Goal: Information Seeking & Learning: Learn about a topic

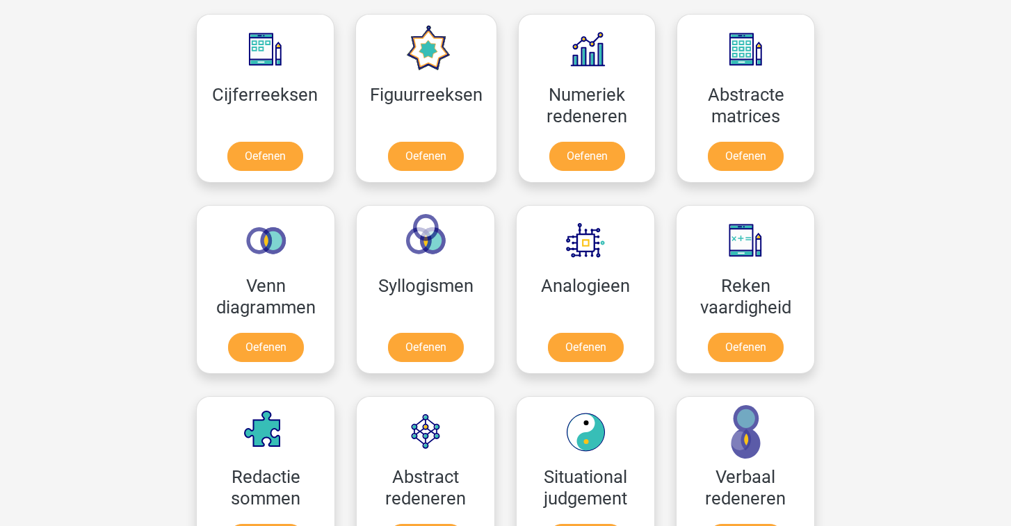
scroll to position [638, 0]
click at [581, 343] on link "Oefenen" at bounding box center [585, 350] width 79 height 31
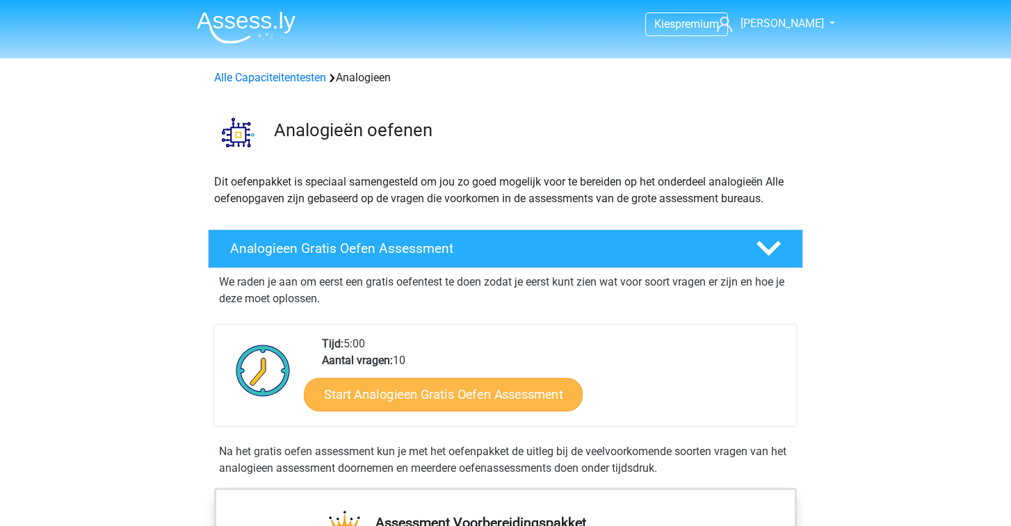
click at [507, 392] on link "Start Analogieen Gratis Oefen Assessment" at bounding box center [443, 393] width 279 height 33
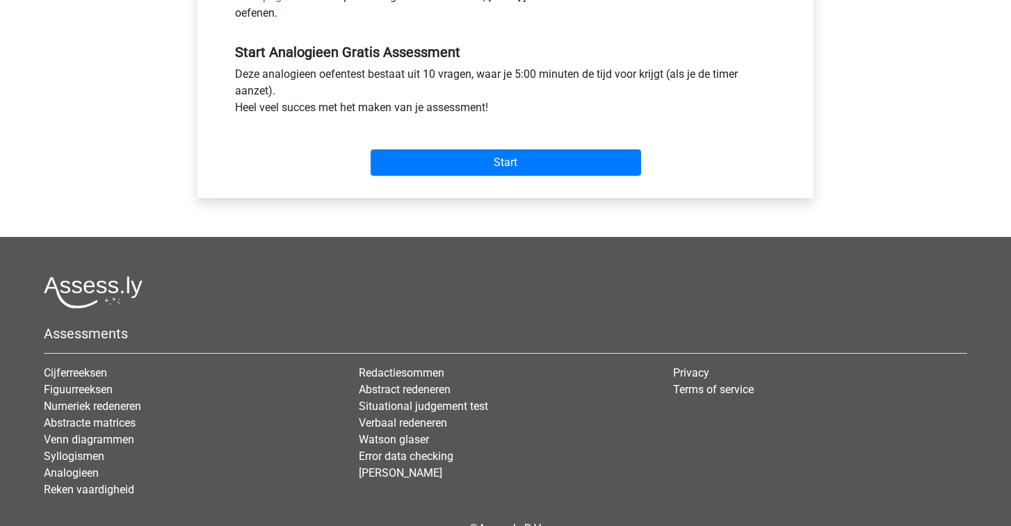
scroll to position [463, 0]
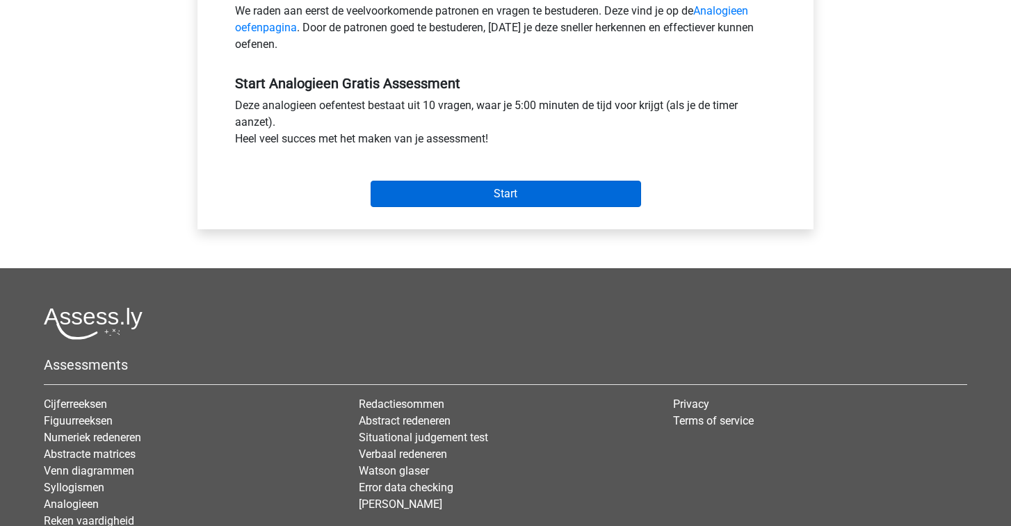
click at [480, 197] on input "Start" at bounding box center [505, 194] width 270 height 26
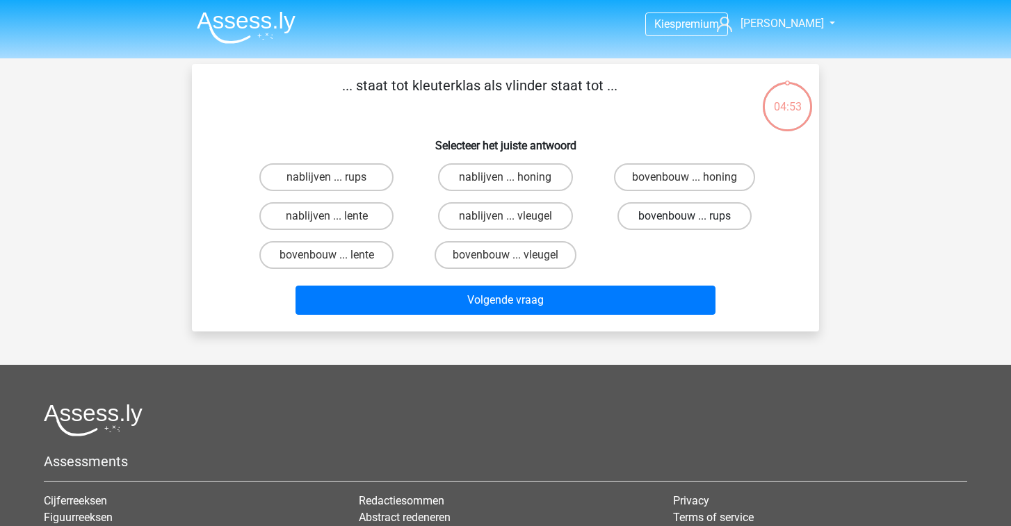
click at [635, 217] on label "bovenbouw ... rups" at bounding box center [684, 216] width 134 height 28
click at [684, 217] on input "bovenbouw ... rups" at bounding box center [688, 220] width 9 height 9
radio input "true"
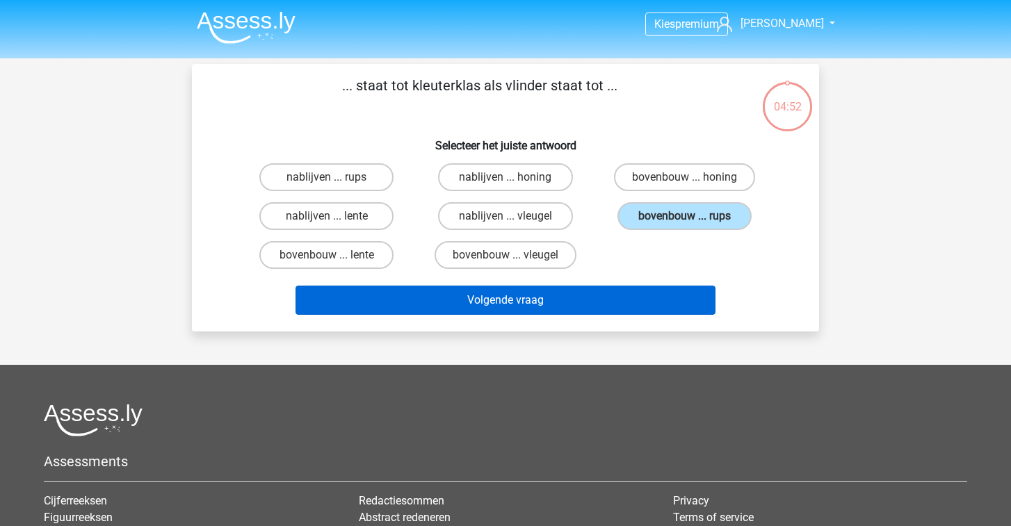
click at [578, 291] on button "Volgende vraag" at bounding box center [505, 300] width 420 height 29
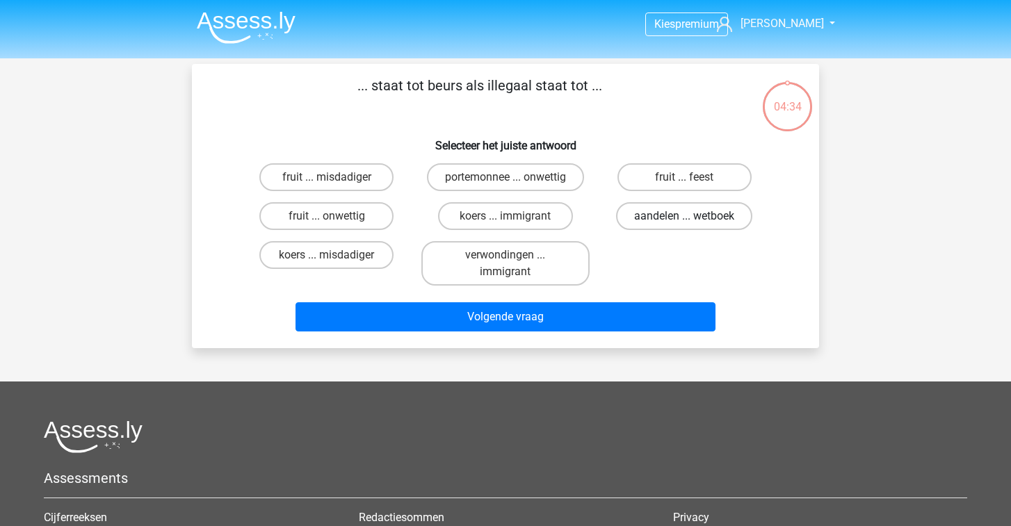
click at [654, 220] on label "aandelen ... wetboek" at bounding box center [684, 216] width 136 height 28
click at [684, 220] on input "aandelen ... wetboek" at bounding box center [688, 220] width 9 height 9
radio input "true"
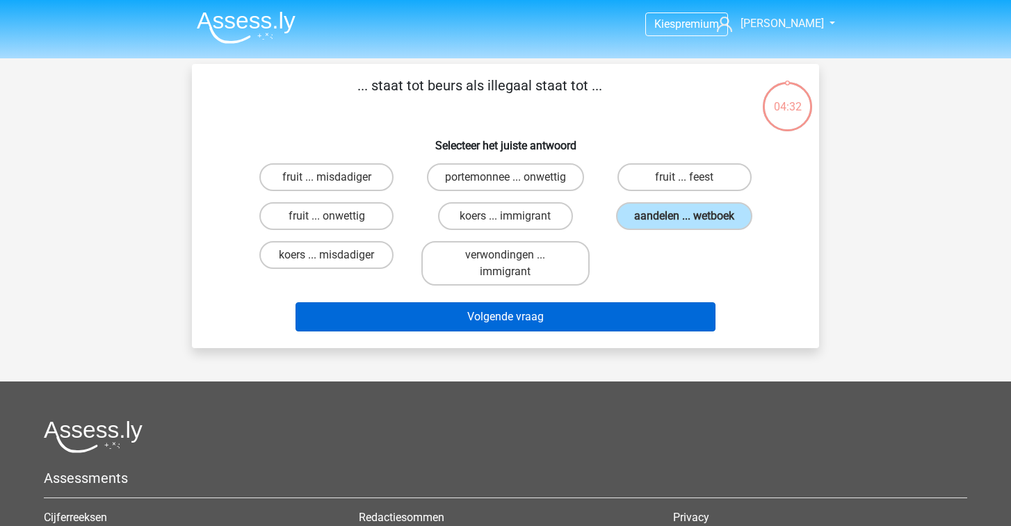
click at [553, 318] on button "Volgende vraag" at bounding box center [505, 316] width 420 height 29
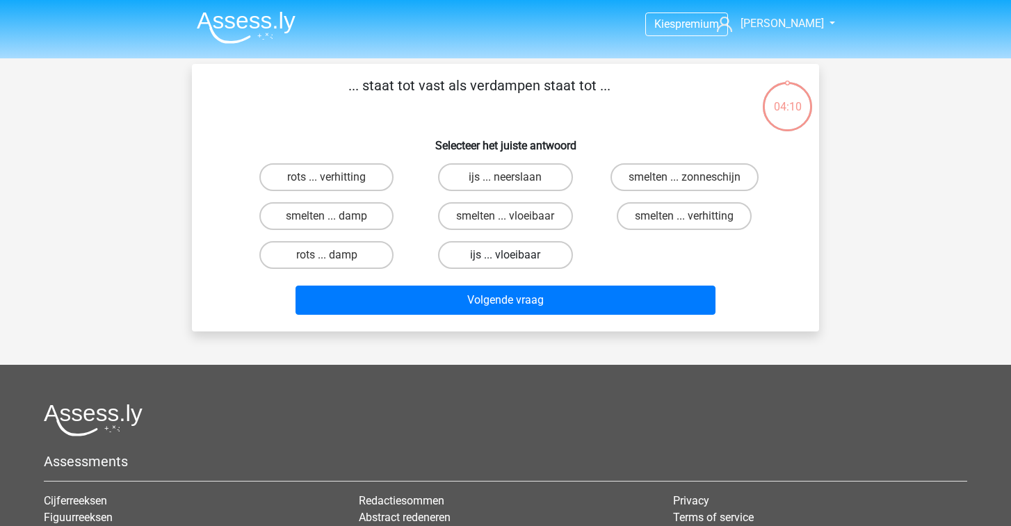
click at [507, 249] on label "ijs ... vloeibaar" at bounding box center [505, 255] width 134 height 28
click at [507, 255] on input "ijs ... vloeibaar" at bounding box center [509, 259] width 9 height 9
radio input "true"
click at [464, 265] on label "ijs ... vloeibaar" at bounding box center [505, 255] width 134 height 28
click at [505, 264] on input "ijs ... vloeibaar" at bounding box center [509, 259] width 9 height 9
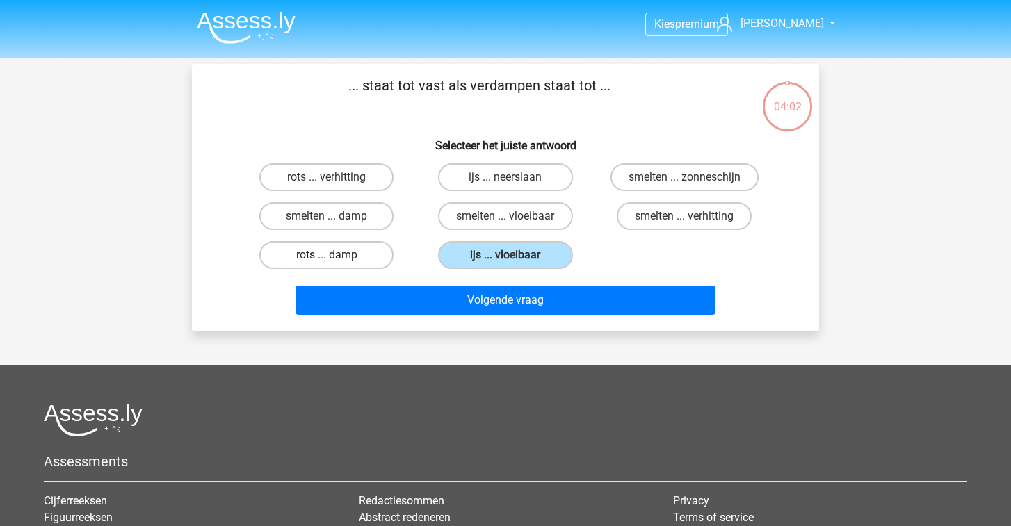
click at [372, 247] on label "rots ... damp" at bounding box center [326, 255] width 134 height 28
click at [336, 255] on input "rots ... damp" at bounding box center [331, 259] width 9 height 9
radio input "true"
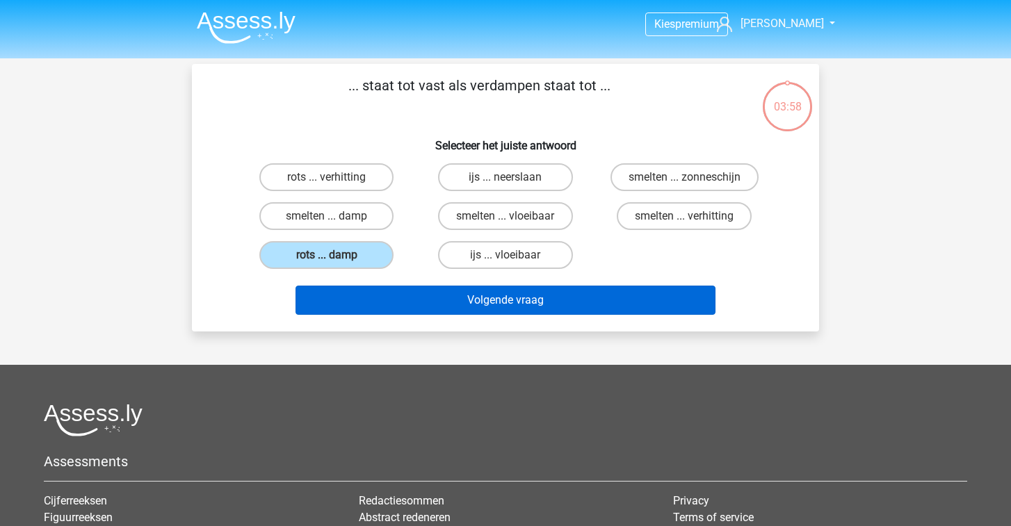
click at [404, 298] on button "Volgende vraag" at bounding box center [505, 300] width 420 height 29
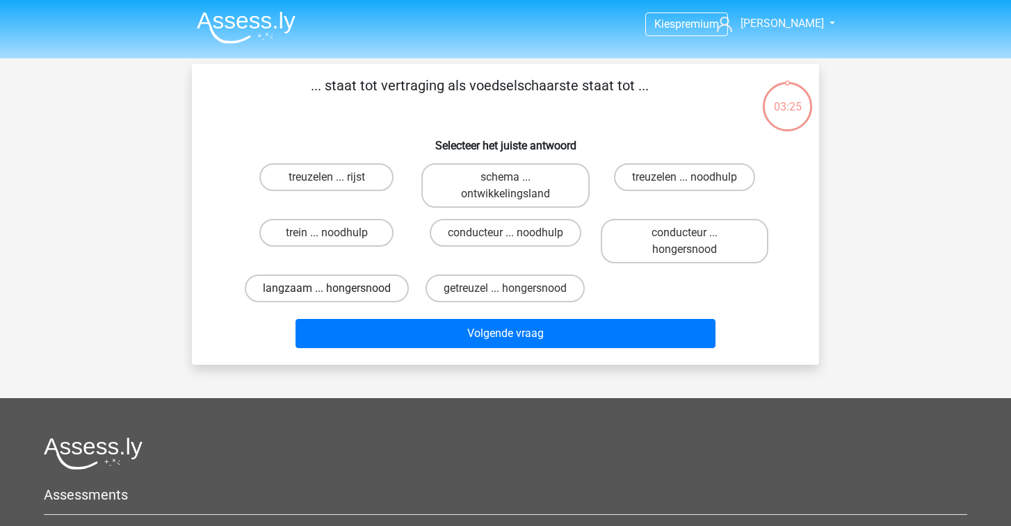
click at [389, 296] on label "langzaam ... hongersnood" at bounding box center [327, 289] width 164 height 28
click at [336, 296] on input "langzaam ... hongersnood" at bounding box center [331, 292] width 9 height 9
radio input "true"
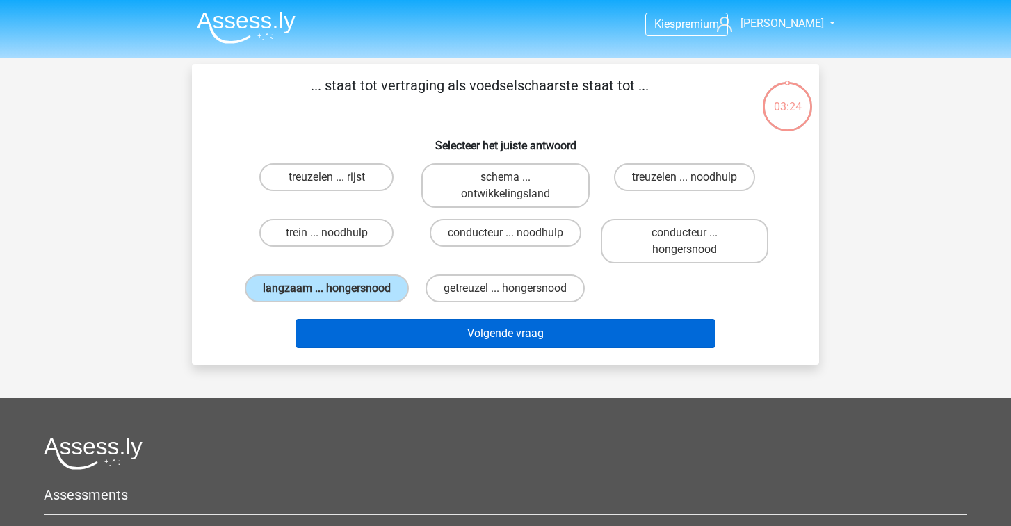
click at [387, 343] on button "Volgende vraag" at bounding box center [505, 333] width 420 height 29
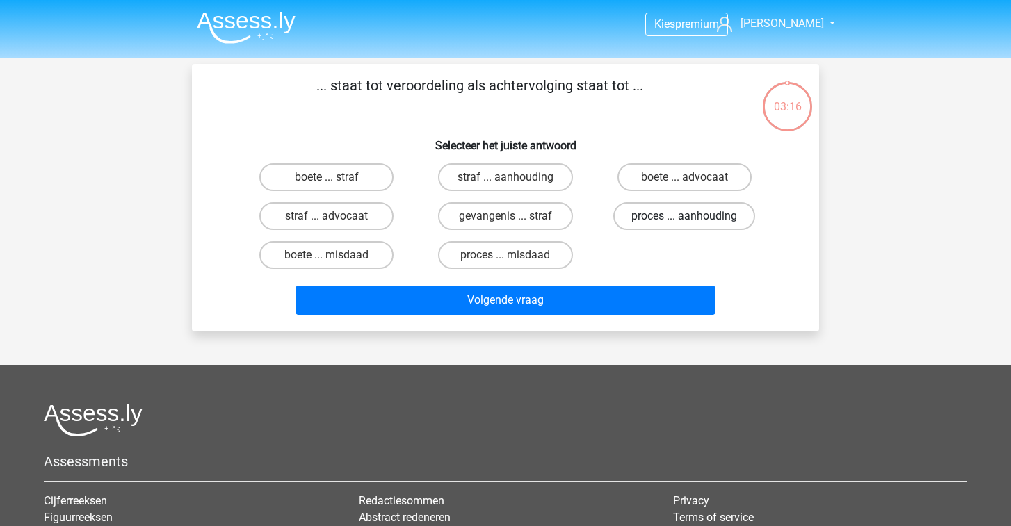
click at [666, 219] on label "proces ... aanhouding" at bounding box center [684, 216] width 142 height 28
click at [684, 219] on input "proces ... aanhouding" at bounding box center [688, 220] width 9 height 9
radio input "true"
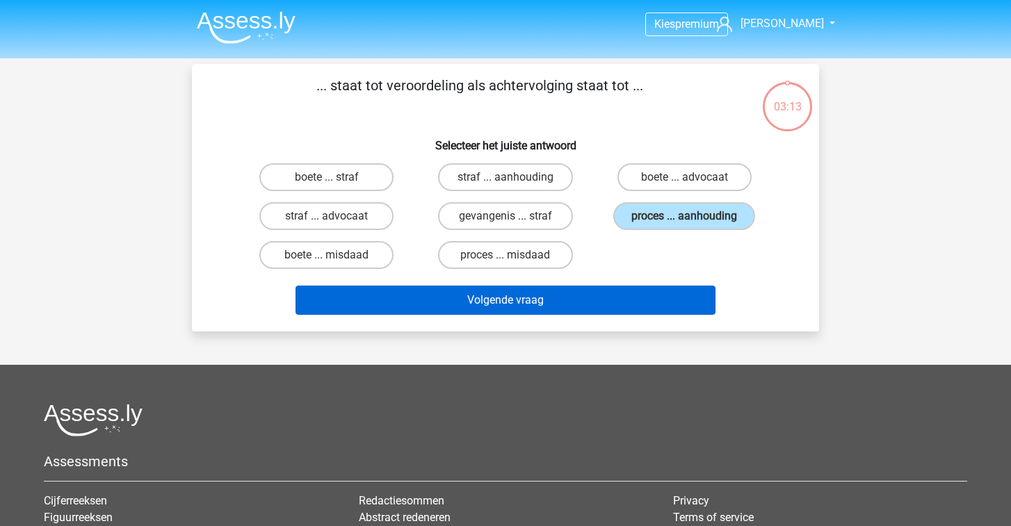
click at [569, 303] on button "Volgende vraag" at bounding box center [505, 300] width 420 height 29
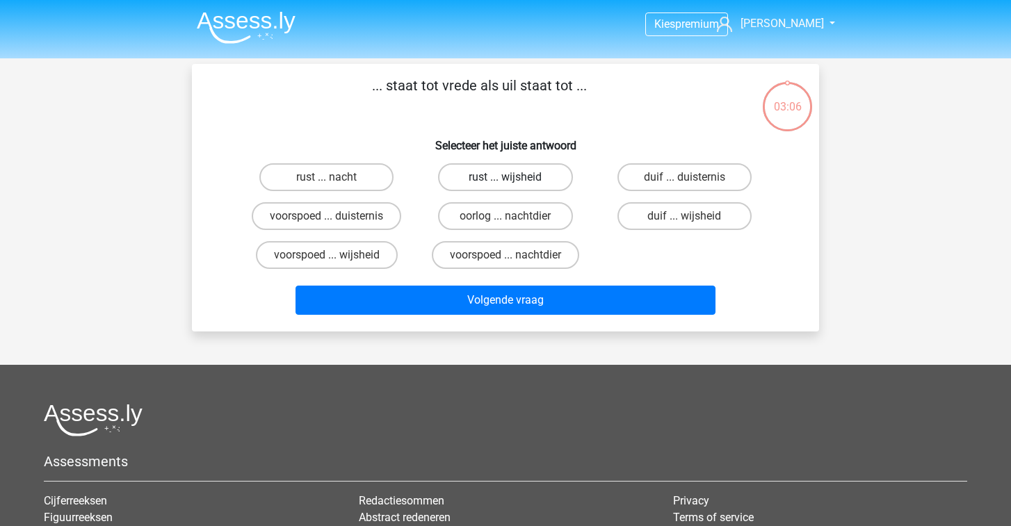
click at [490, 188] on label "rust ... wijsheid" at bounding box center [505, 177] width 134 height 28
click at [505, 186] on input "rust ... wijsheid" at bounding box center [509, 181] width 9 height 9
radio input "true"
click at [683, 215] on label "duif ... wijsheid" at bounding box center [684, 216] width 134 height 28
click at [684, 216] on input "duif ... wijsheid" at bounding box center [688, 220] width 9 height 9
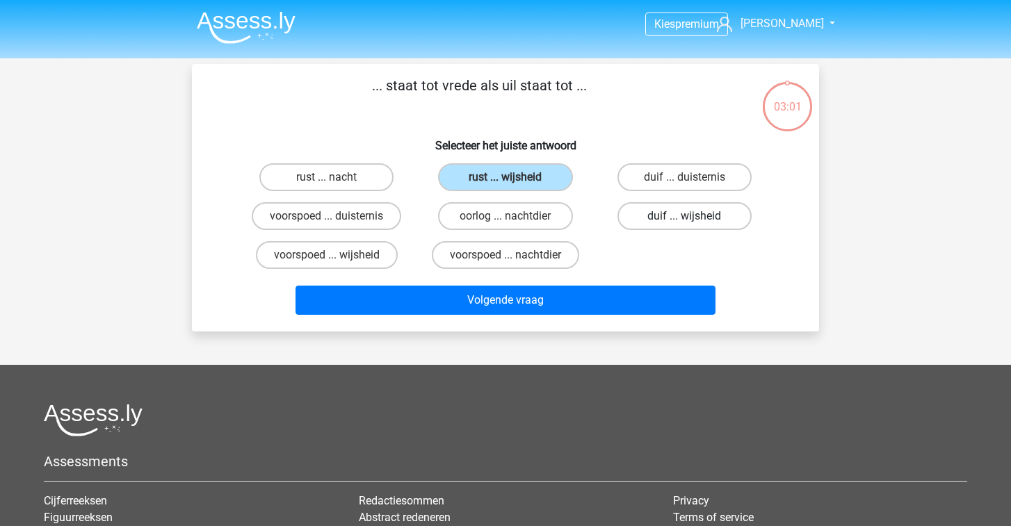
radio input "true"
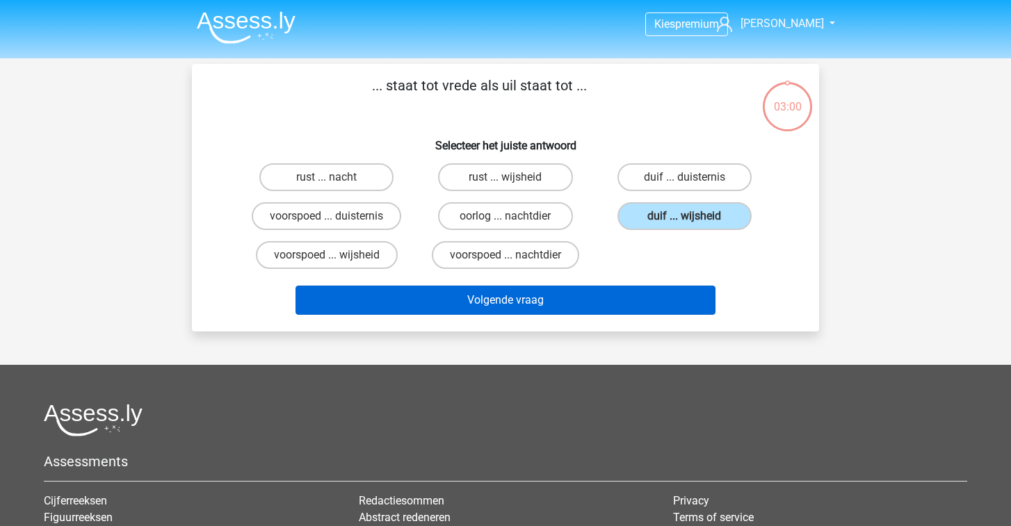
click at [613, 295] on button "Volgende vraag" at bounding box center [505, 300] width 420 height 29
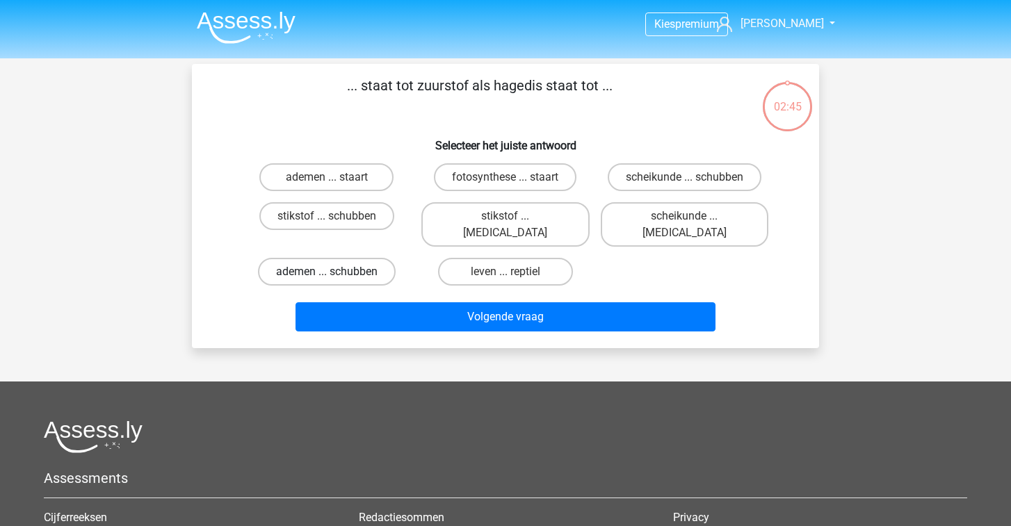
click at [371, 258] on label "ademen ... schubben" at bounding box center [327, 272] width 138 height 28
click at [336, 272] on input "ademen ... schubben" at bounding box center [331, 276] width 9 height 9
radio input "true"
click at [521, 258] on label "leven ... reptiel" at bounding box center [505, 272] width 134 height 28
click at [514, 272] on input "leven ... reptiel" at bounding box center [509, 276] width 9 height 9
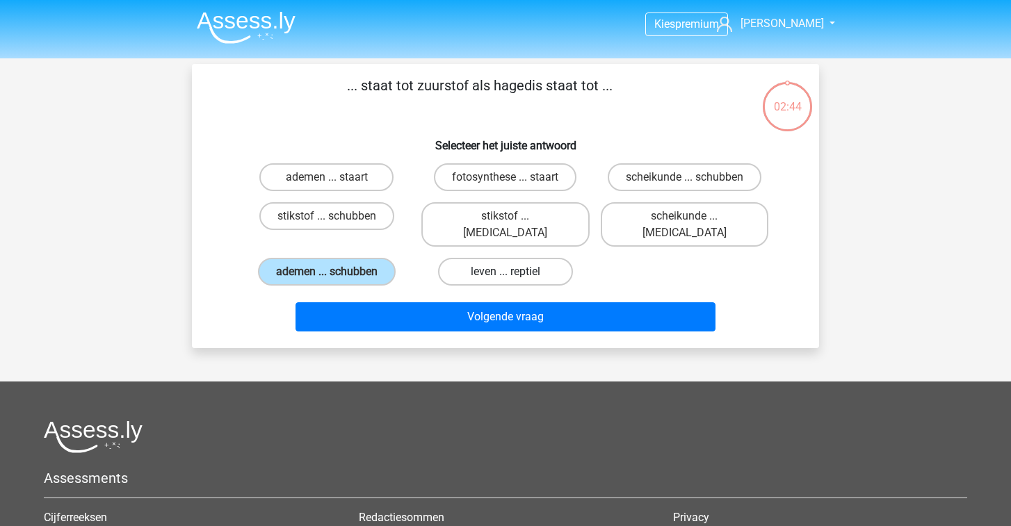
radio input "true"
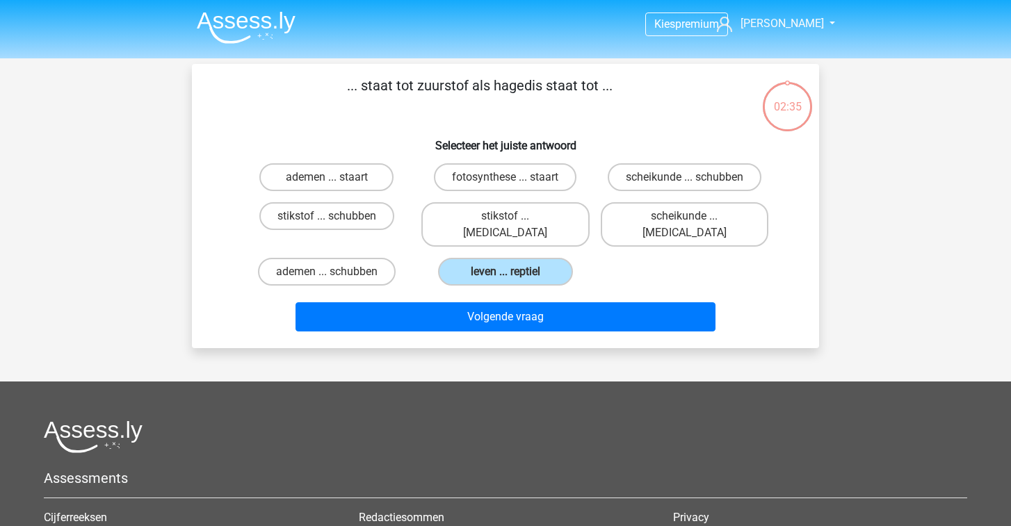
click at [445, 149] on h6 "Selecteer het juiste antwoord" at bounding box center [505, 140] width 582 height 24
click at [476, 220] on label "stikstof ... krokodil" at bounding box center [504, 224] width 167 height 44
click at [505, 220] on input "stikstof ... krokodil" at bounding box center [509, 220] width 9 height 9
radio input "true"
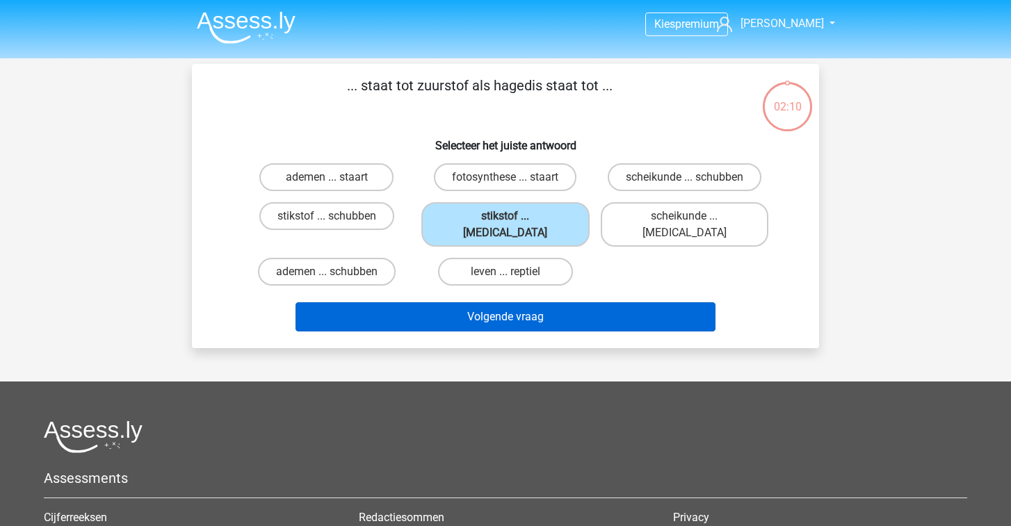
click at [419, 302] on button "Volgende vraag" at bounding box center [505, 316] width 420 height 29
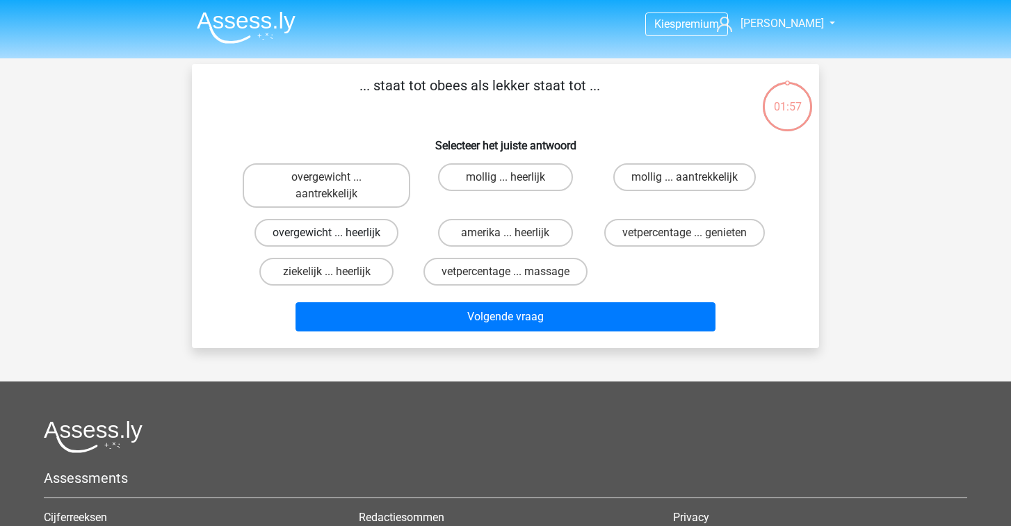
click at [382, 231] on label "overgewicht ... heerlijk" at bounding box center [326, 233] width 144 height 28
click at [336, 233] on input "overgewicht ... heerlijk" at bounding box center [331, 237] width 9 height 9
radio input "true"
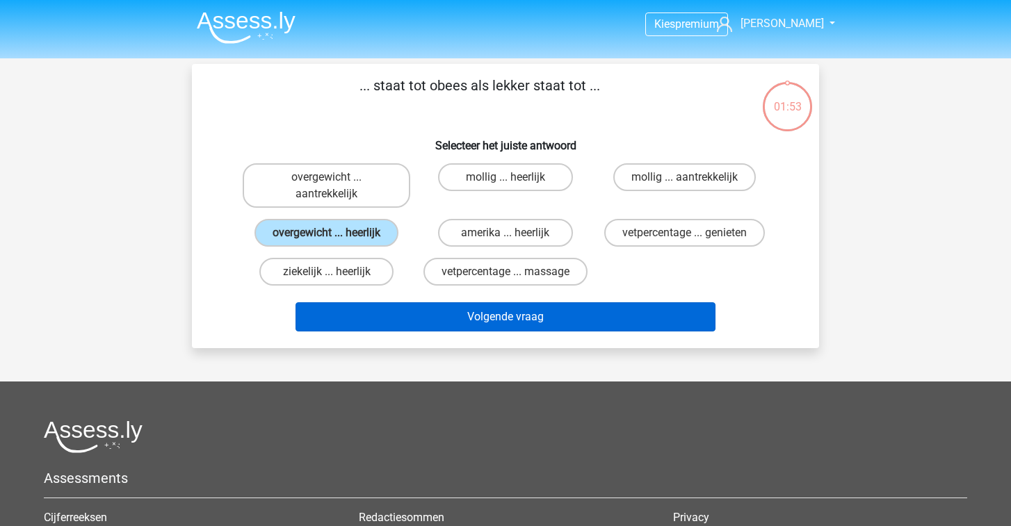
click at [400, 309] on button "Volgende vraag" at bounding box center [505, 316] width 420 height 29
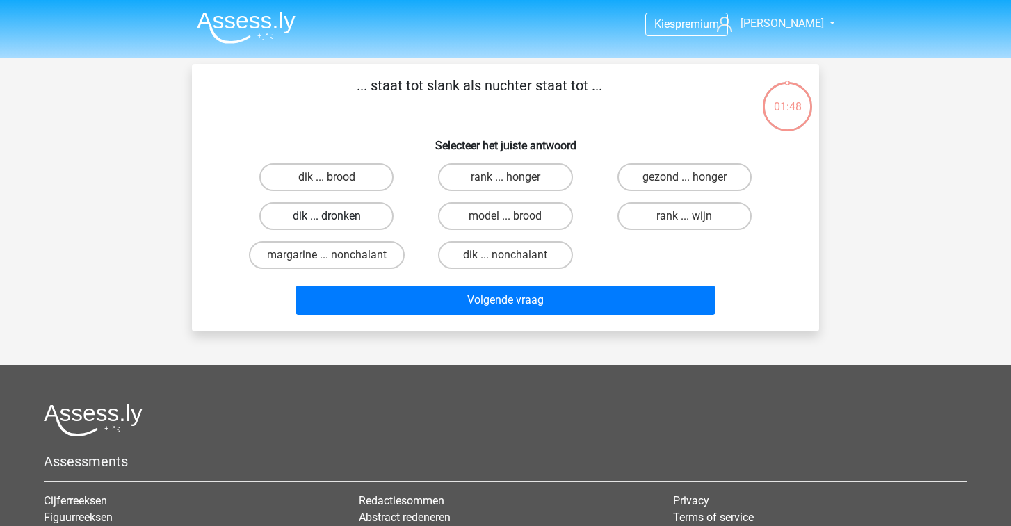
click at [359, 210] on label "dik ... dronken" at bounding box center [326, 216] width 134 height 28
click at [336, 216] on input "dik ... dronken" at bounding box center [331, 220] width 9 height 9
radio input "true"
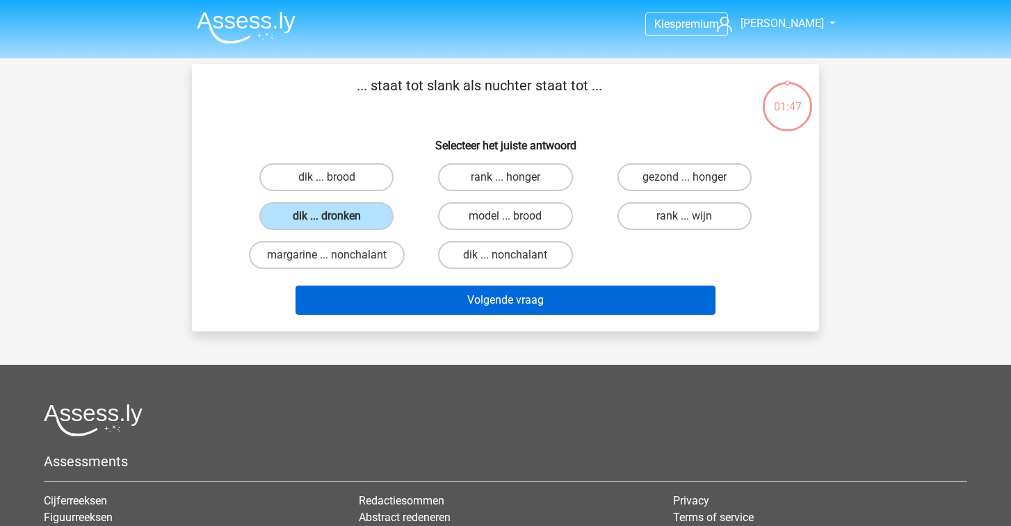
click at [375, 293] on button "Volgende vraag" at bounding box center [505, 300] width 420 height 29
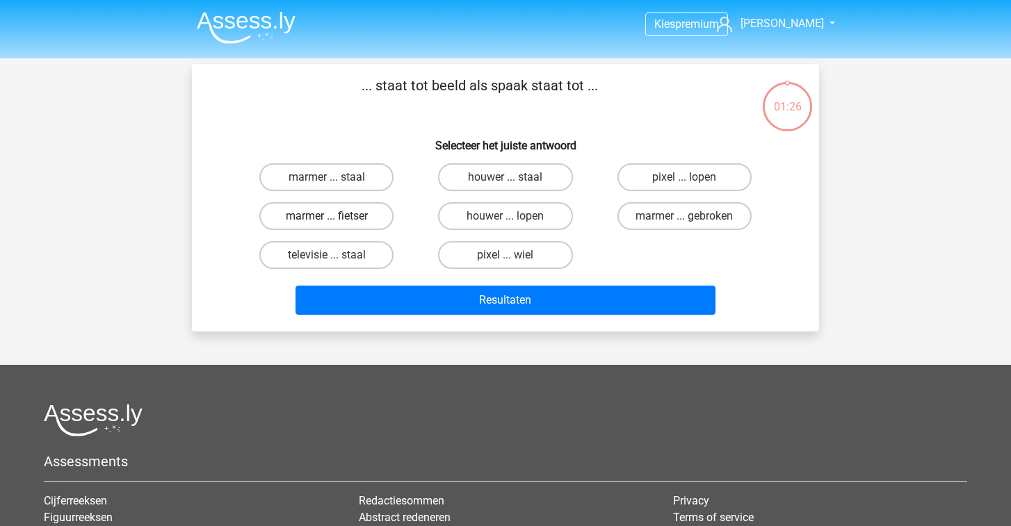
click at [364, 220] on label "marmer ... fietser" at bounding box center [326, 216] width 134 height 28
click at [336, 220] on input "marmer ... fietser" at bounding box center [331, 220] width 9 height 9
radio input "true"
click at [350, 252] on label "televisie ... staal" at bounding box center [326, 255] width 134 height 28
click at [336, 255] on input "televisie ... staal" at bounding box center [331, 259] width 9 height 9
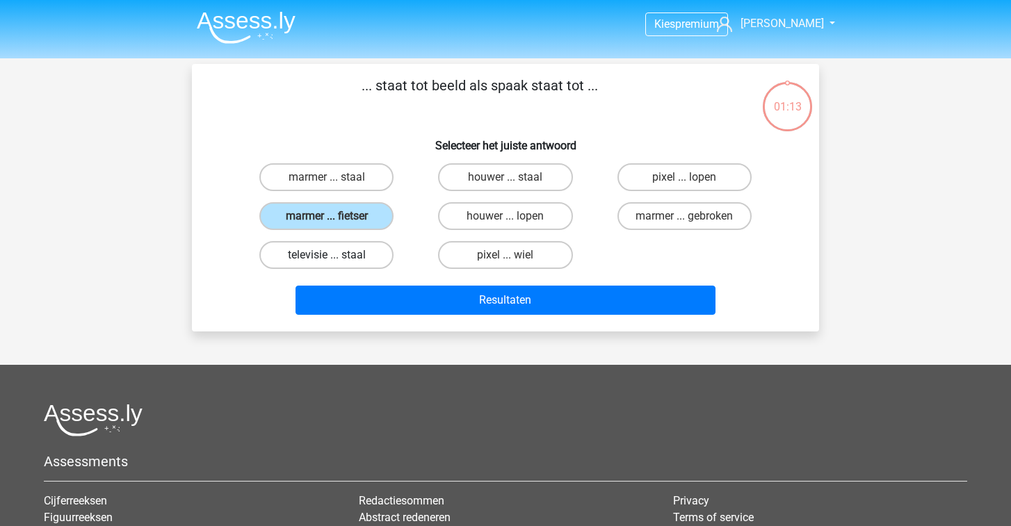
radio input "true"
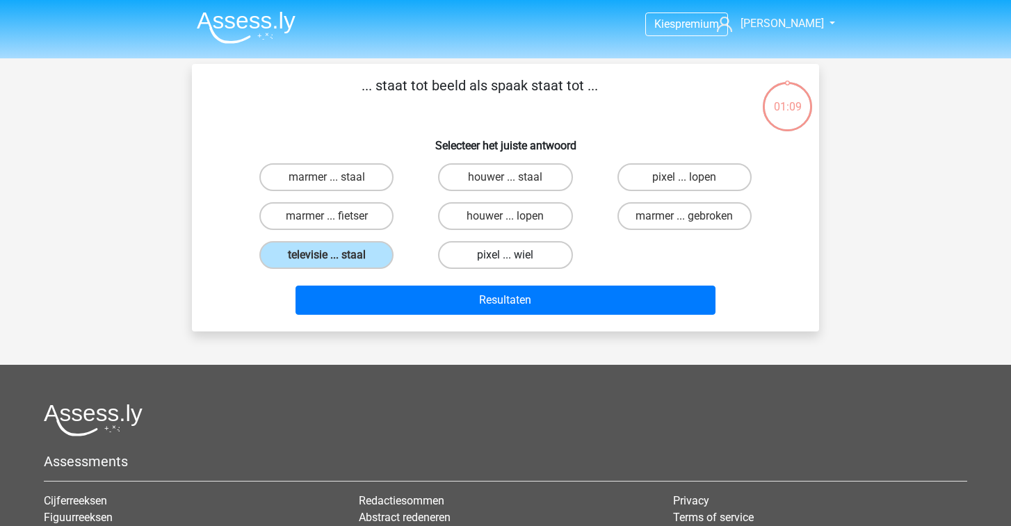
click at [495, 262] on label "pixel ... wiel" at bounding box center [505, 255] width 134 height 28
click at [505, 262] on input "pixel ... wiel" at bounding box center [509, 259] width 9 height 9
radio input "true"
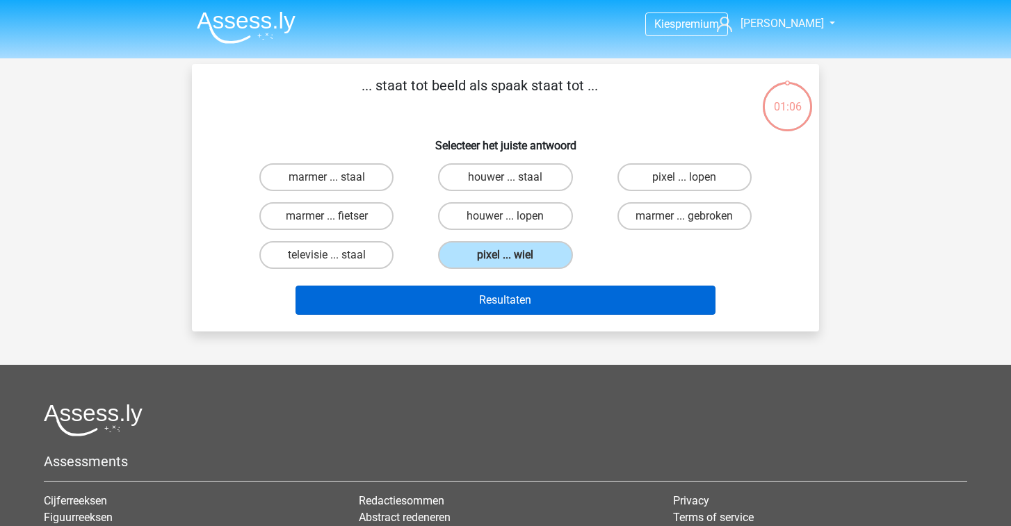
click at [491, 302] on button "Resultaten" at bounding box center [505, 300] width 420 height 29
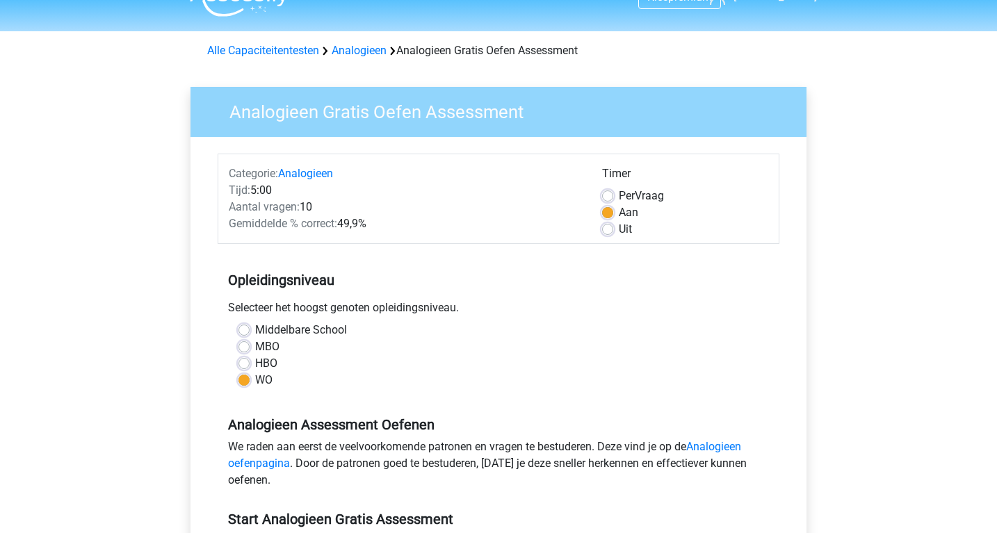
scroll to position [11, 0]
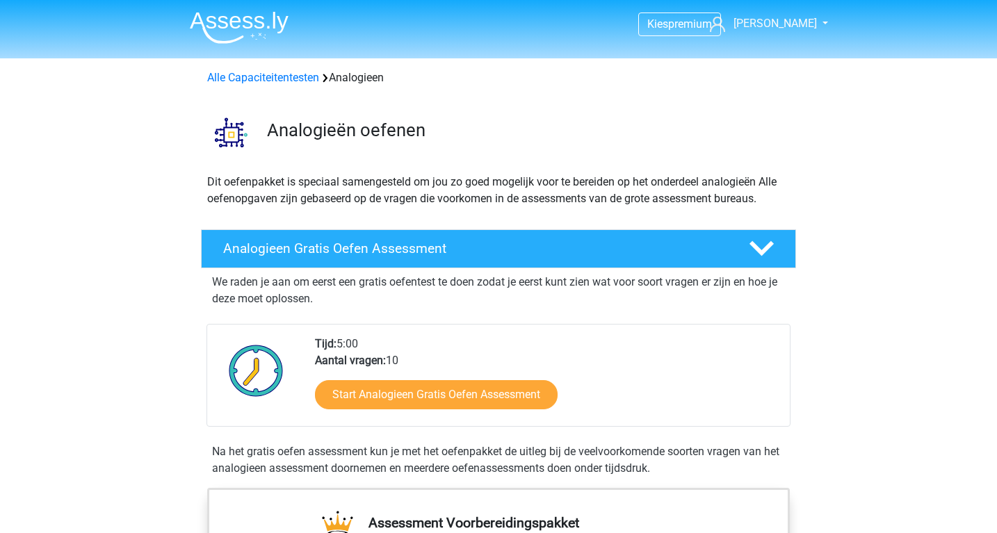
scroll to position [546, 0]
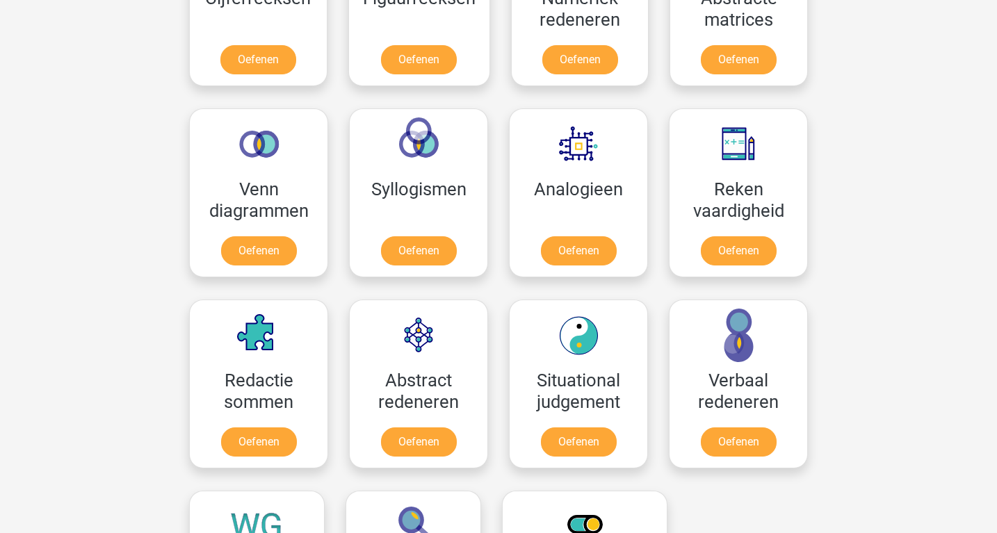
scroll to position [738, 0]
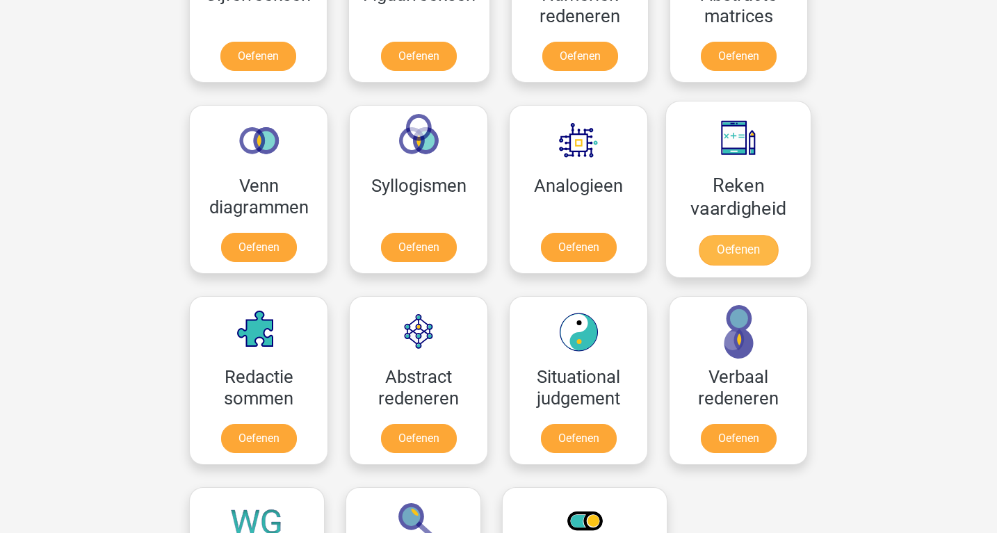
click at [742, 240] on link "Oefenen" at bounding box center [737, 250] width 79 height 31
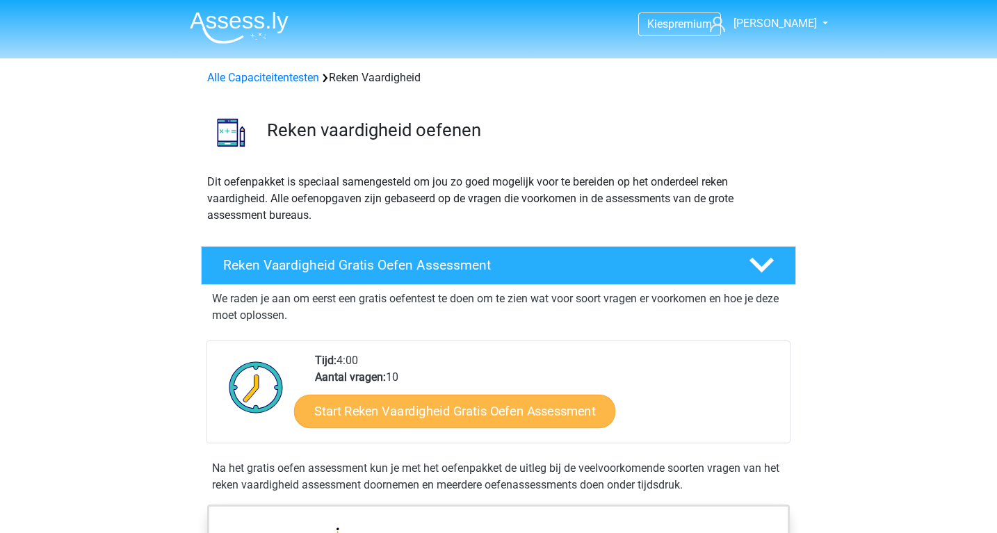
click at [466, 407] on link "Start Reken Vaardigheid Gratis Oefen Assessment" at bounding box center [454, 410] width 321 height 33
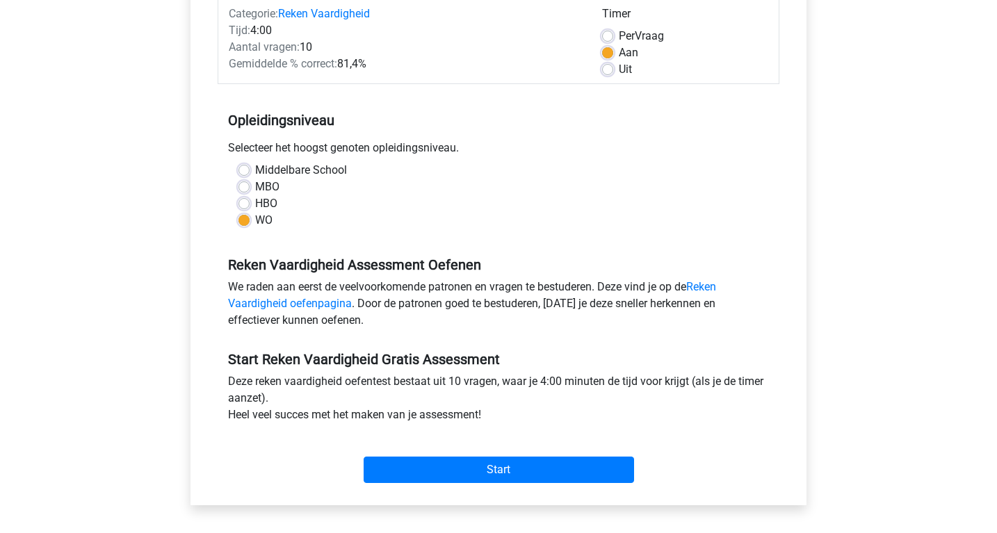
scroll to position [221, 0]
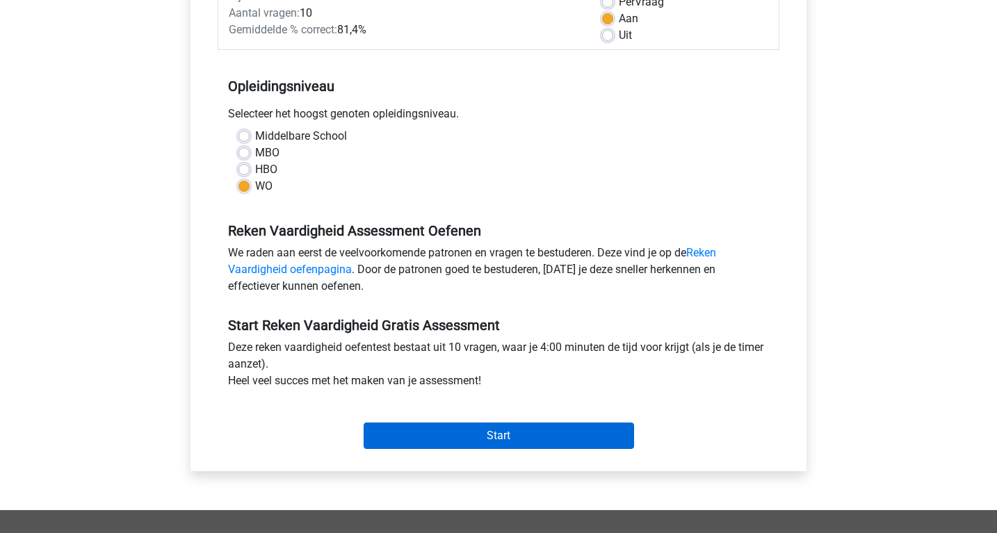
click at [455, 437] on input "Start" at bounding box center [498, 436] width 270 height 26
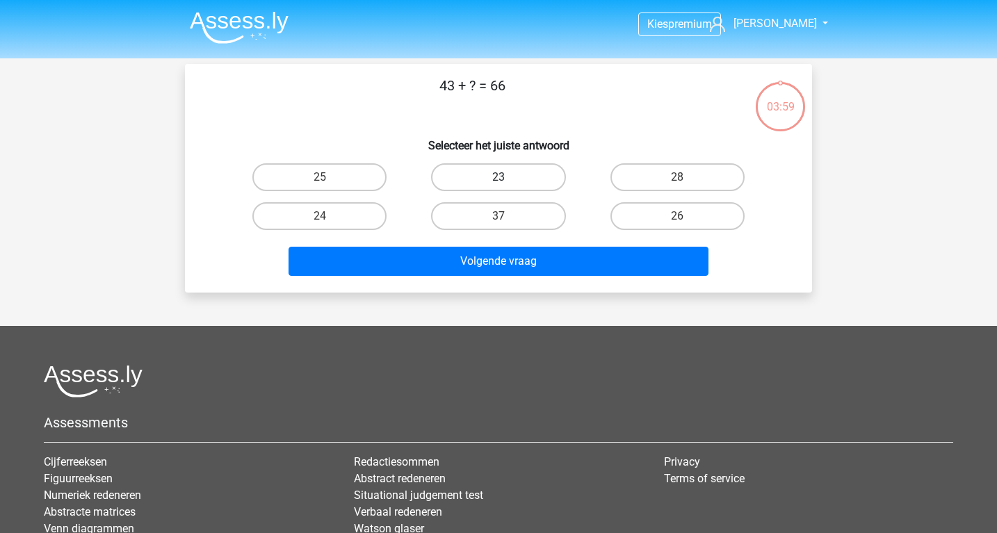
click at [464, 177] on label "23" at bounding box center [498, 177] width 134 height 28
click at [498, 177] on input "23" at bounding box center [502, 181] width 9 height 9
radio input "true"
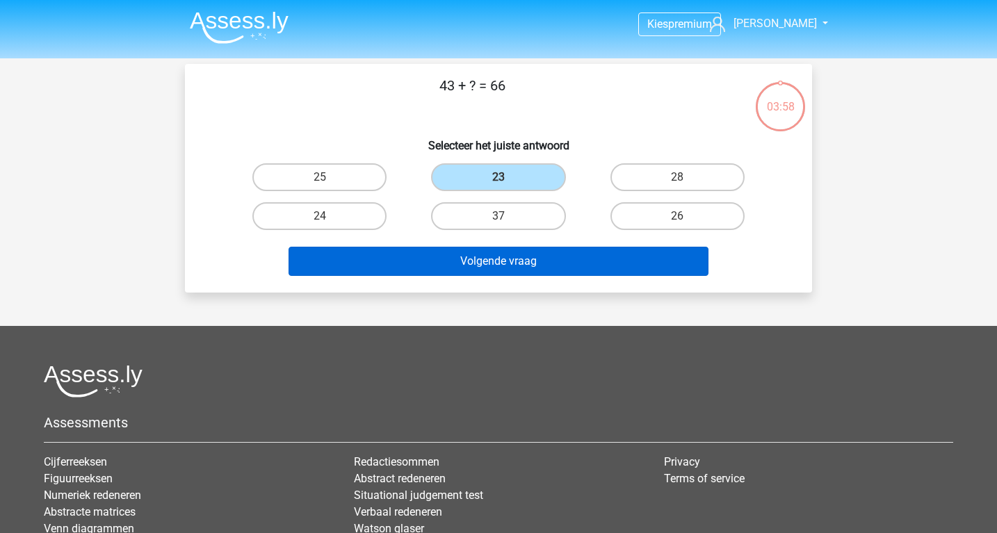
click at [457, 260] on button "Volgende vraag" at bounding box center [498, 261] width 420 height 29
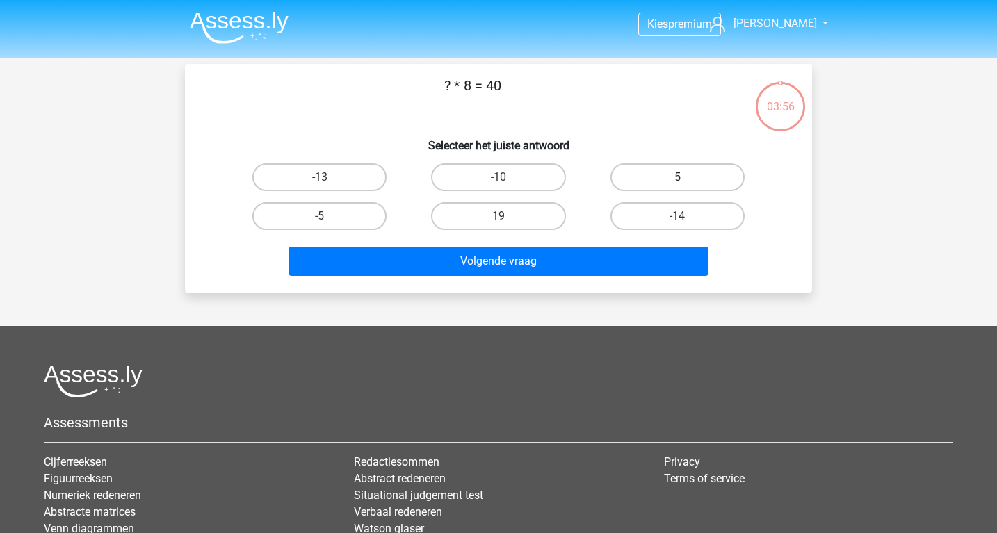
click at [739, 179] on label "5" at bounding box center [677, 177] width 134 height 28
click at [686, 179] on input "5" at bounding box center [681, 181] width 9 height 9
radio input "true"
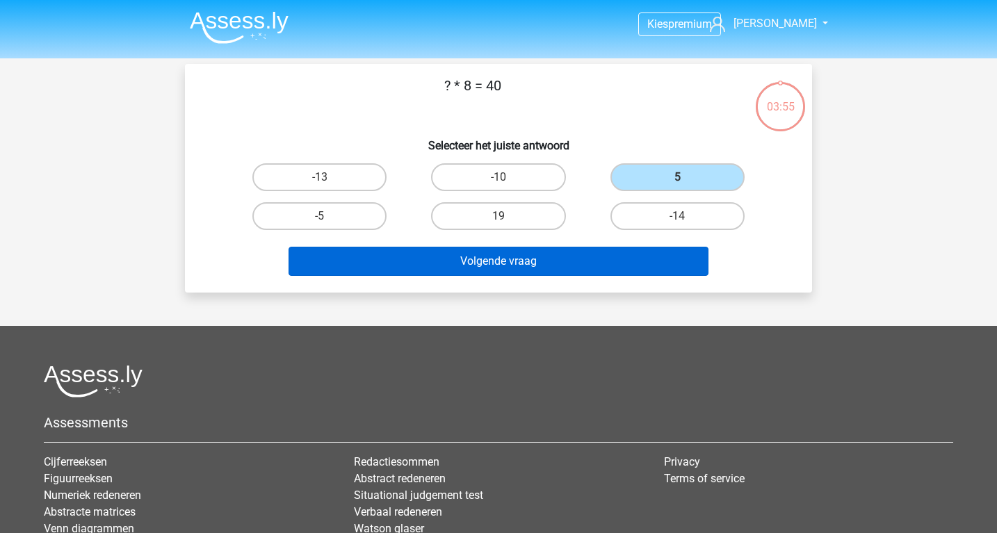
click at [621, 247] on button "Volgende vraag" at bounding box center [498, 261] width 420 height 29
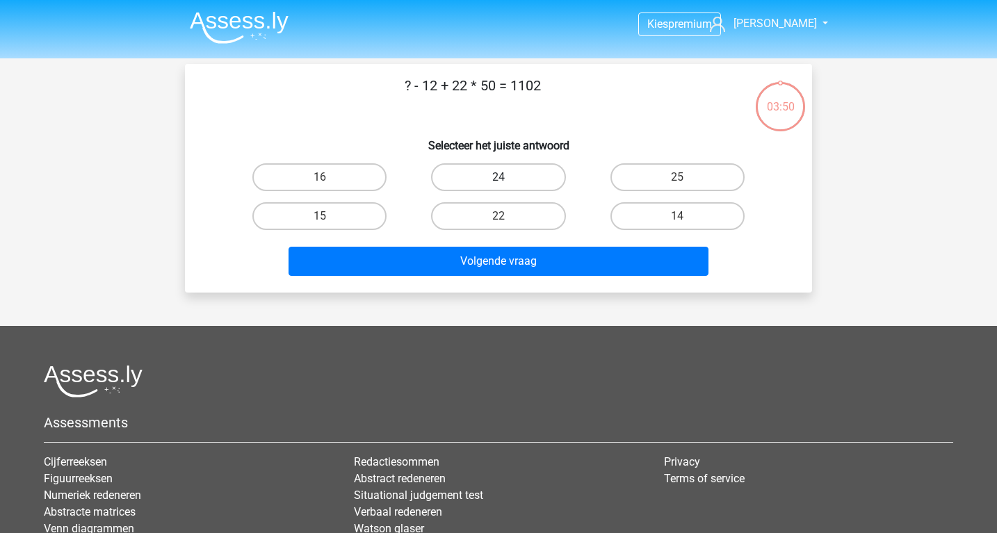
click at [460, 172] on label "24" at bounding box center [498, 177] width 134 height 28
click at [498, 177] on input "24" at bounding box center [502, 181] width 9 height 9
radio input "true"
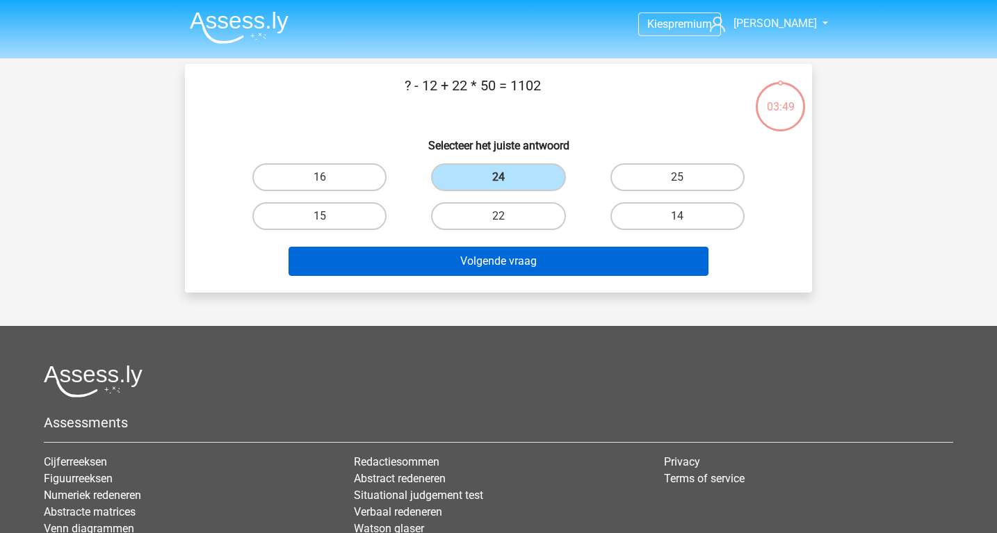
click at [484, 274] on button "Volgende vraag" at bounding box center [498, 261] width 420 height 29
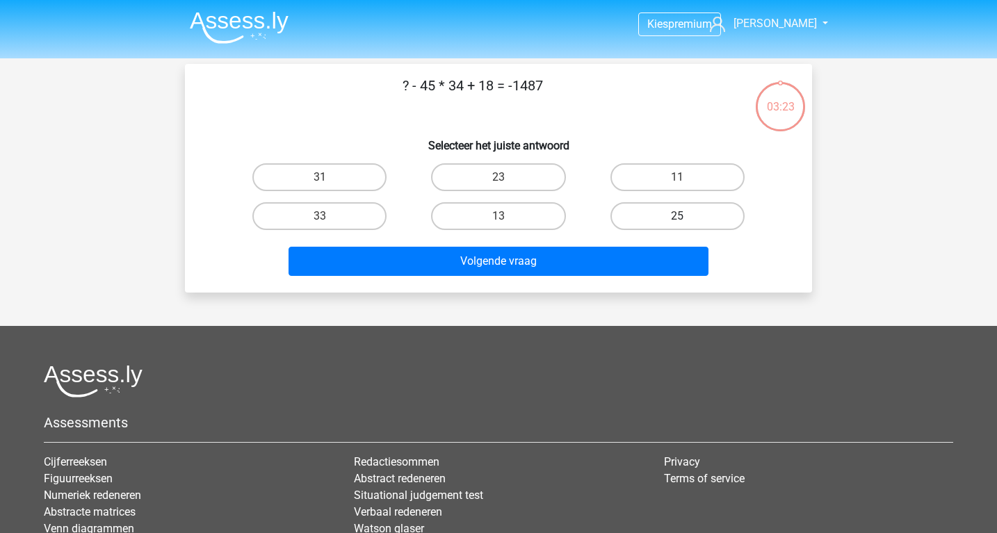
click at [653, 208] on label "25" at bounding box center [677, 216] width 134 height 28
click at [677, 216] on input "25" at bounding box center [681, 220] width 9 height 9
radio input "true"
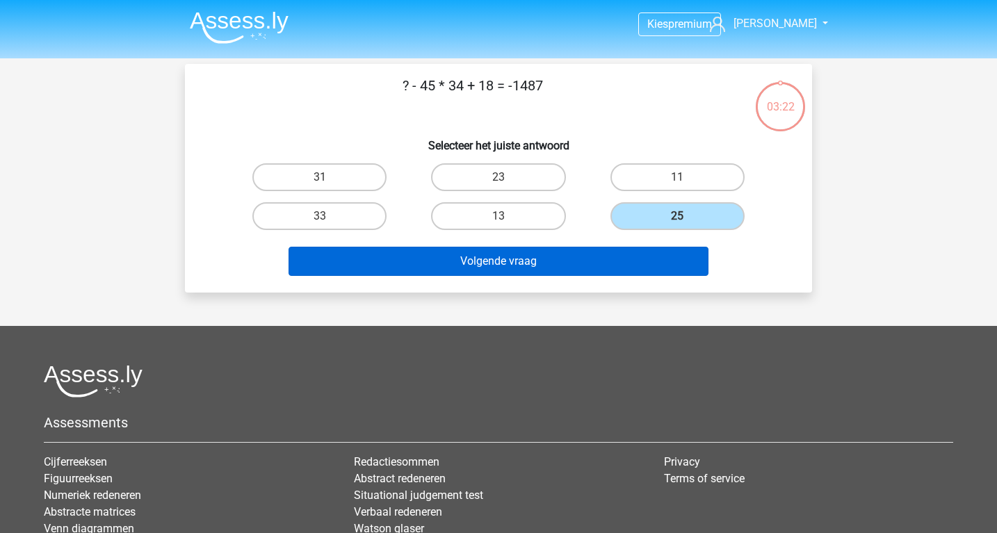
click at [582, 259] on button "Volgende vraag" at bounding box center [498, 261] width 420 height 29
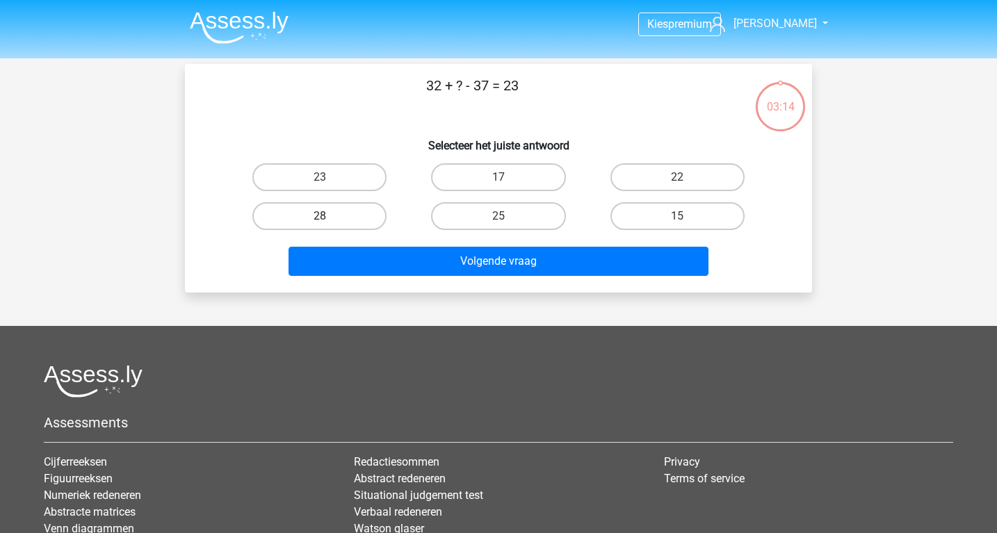
click at [335, 216] on label "28" at bounding box center [319, 216] width 134 height 28
click at [329, 216] on input "28" at bounding box center [324, 220] width 9 height 9
radio input "true"
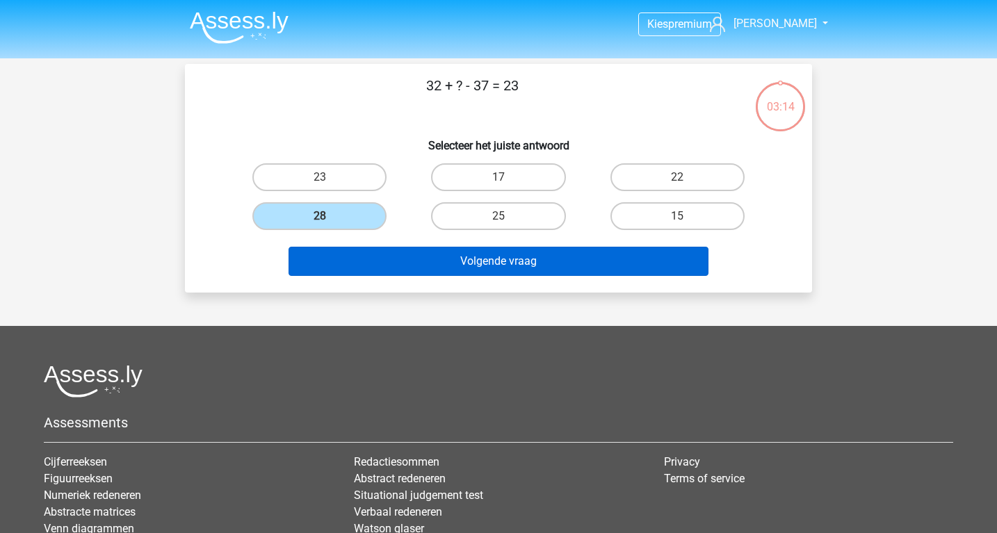
click at [339, 262] on button "Volgende vraag" at bounding box center [498, 261] width 420 height 29
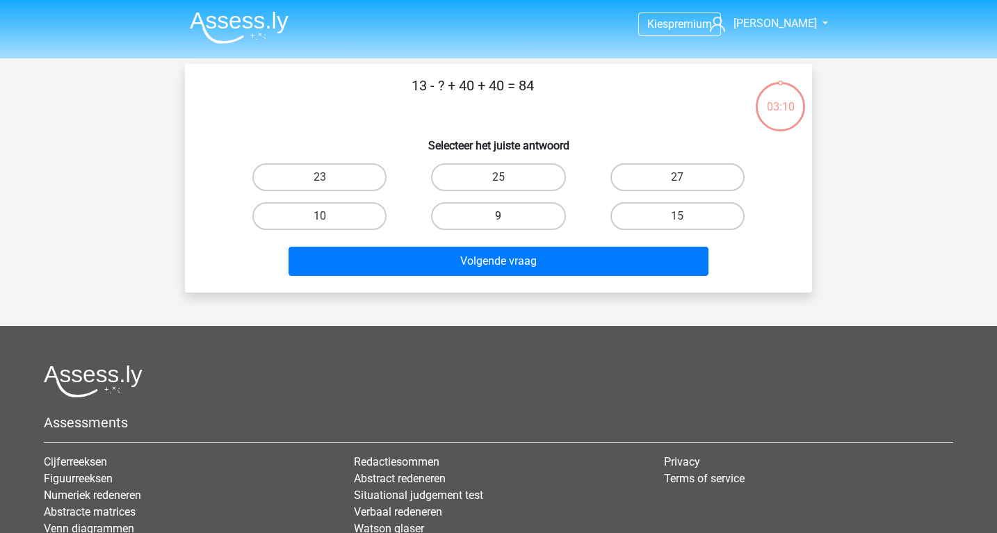
click at [547, 226] on label "9" at bounding box center [498, 216] width 134 height 28
click at [507, 225] on input "9" at bounding box center [502, 220] width 9 height 9
radio input "true"
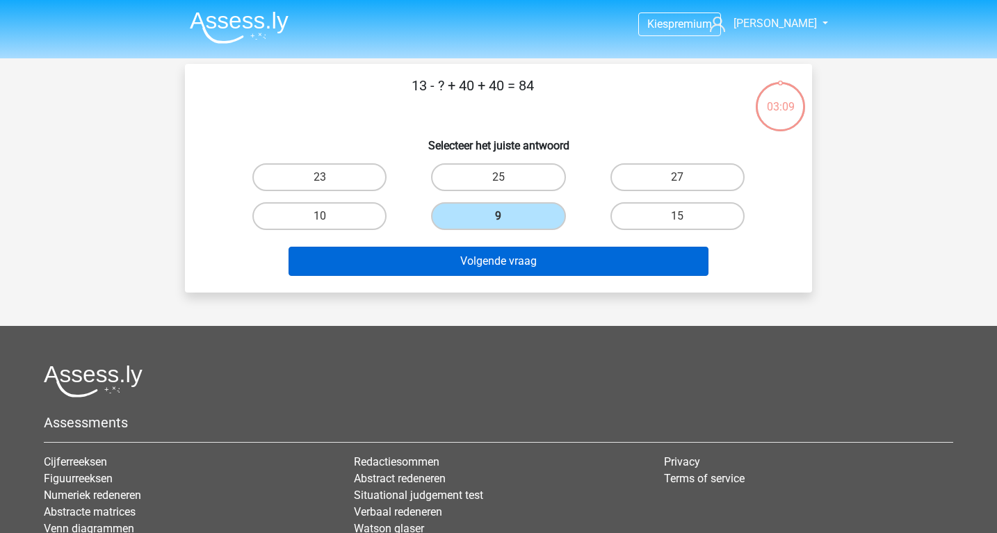
click at [546, 259] on button "Volgende vraag" at bounding box center [498, 261] width 420 height 29
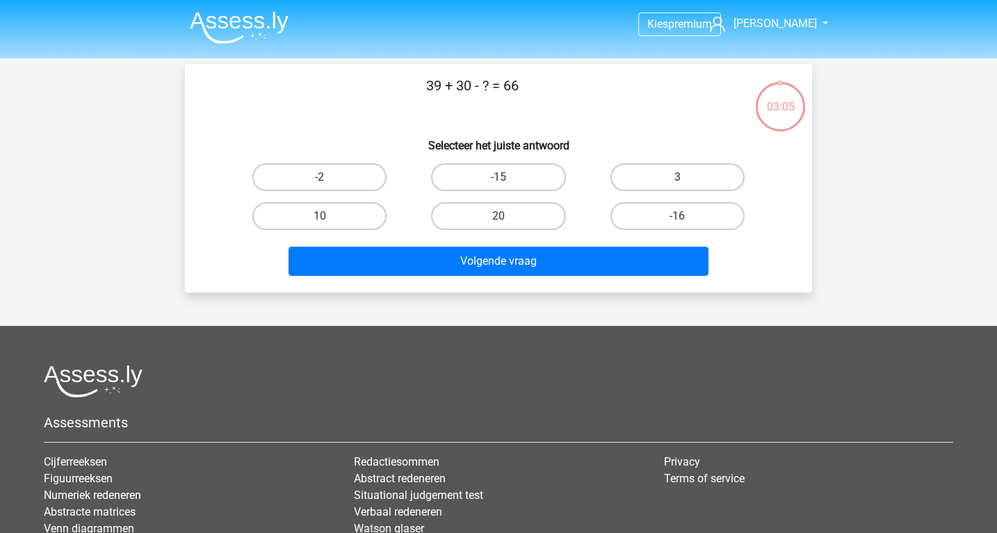
click at [681, 177] on input "3" at bounding box center [681, 181] width 9 height 9
radio input "true"
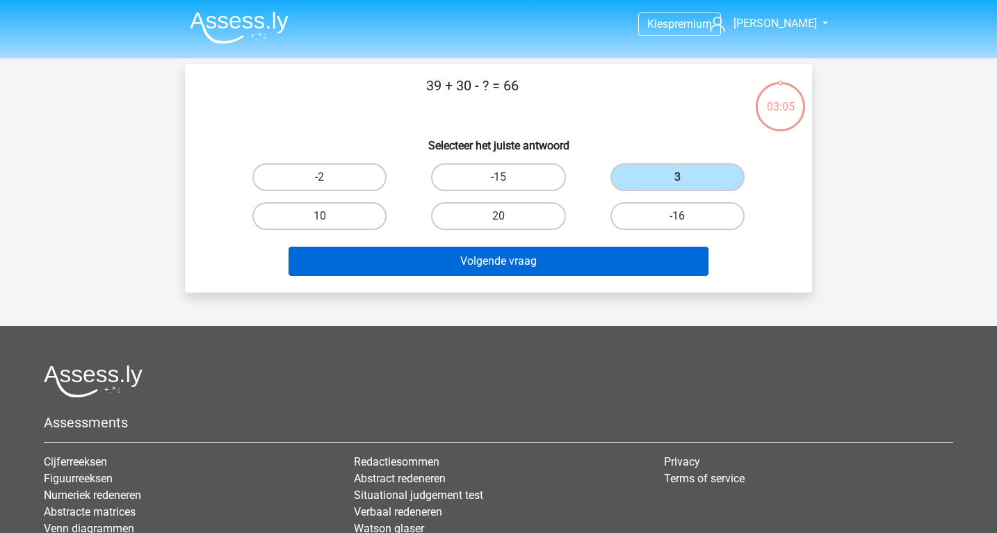
click at [532, 261] on button "Volgende vraag" at bounding box center [498, 261] width 420 height 29
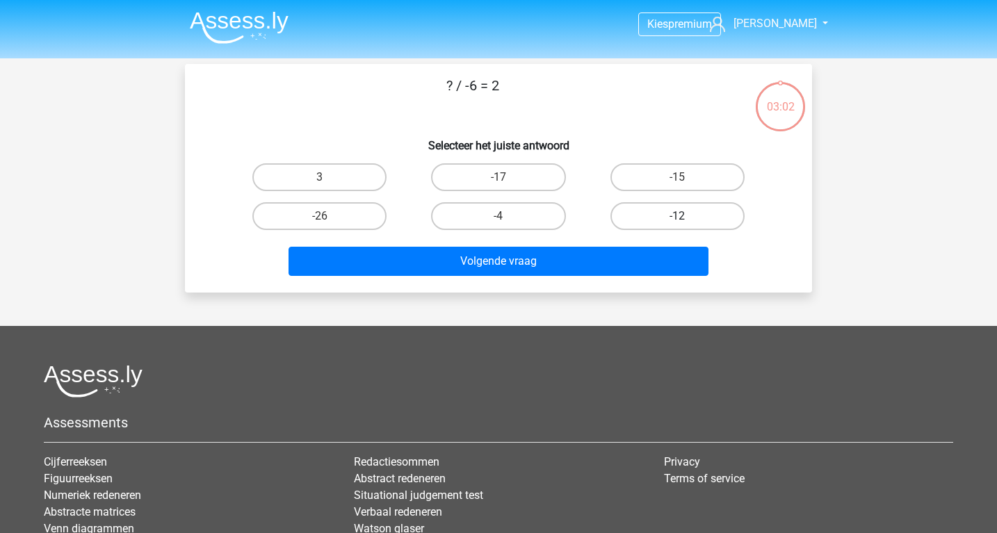
click at [660, 213] on label "-12" at bounding box center [677, 216] width 134 height 28
click at [677, 216] on input "-12" at bounding box center [681, 220] width 9 height 9
radio input "true"
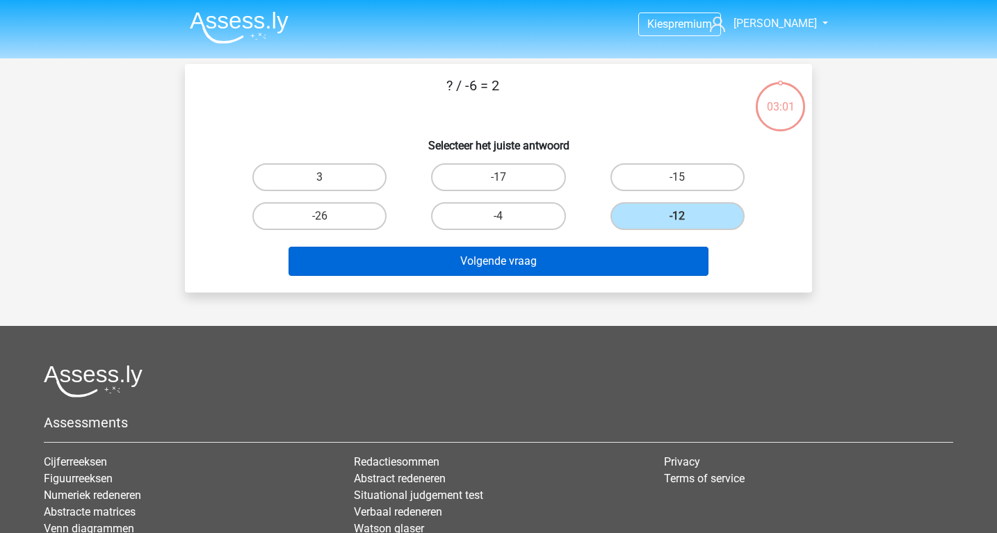
click at [561, 266] on button "Volgende vraag" at bounding box center [498, 261] width 420 height 29
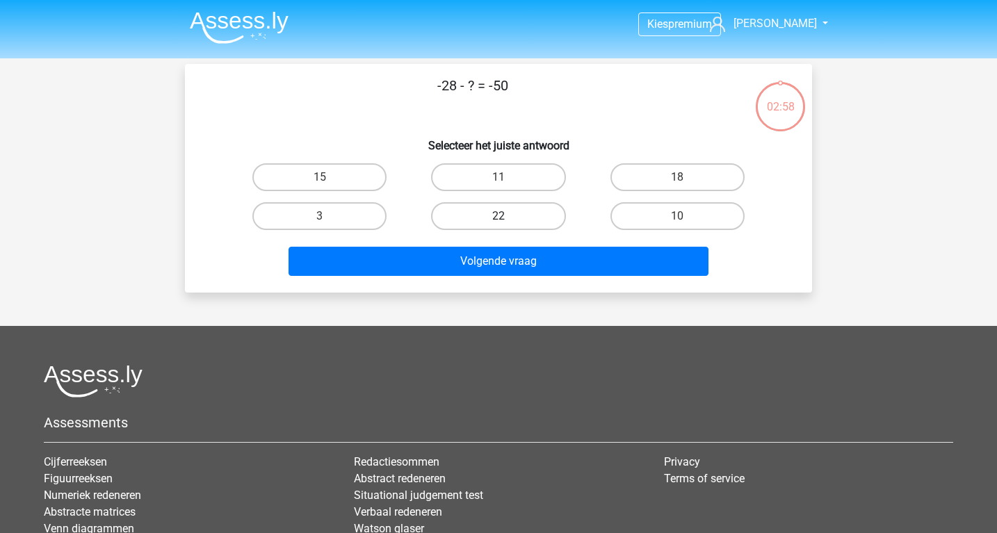
click at [474, 213] on label "22" at bounding box center [498, 216] width 134 height 28
click at [498, 216] on input "22" at bounding box center [502, 220] width 9 height 9
radio input "true"
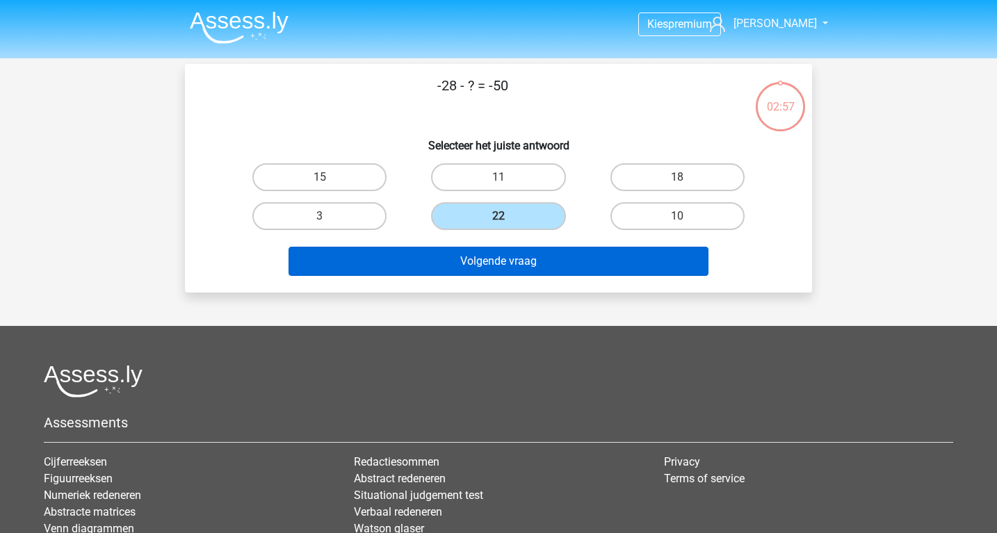
click at [473, 261] on button "Volgende vraag" at bounding box center [498, 261] width 420 height 29
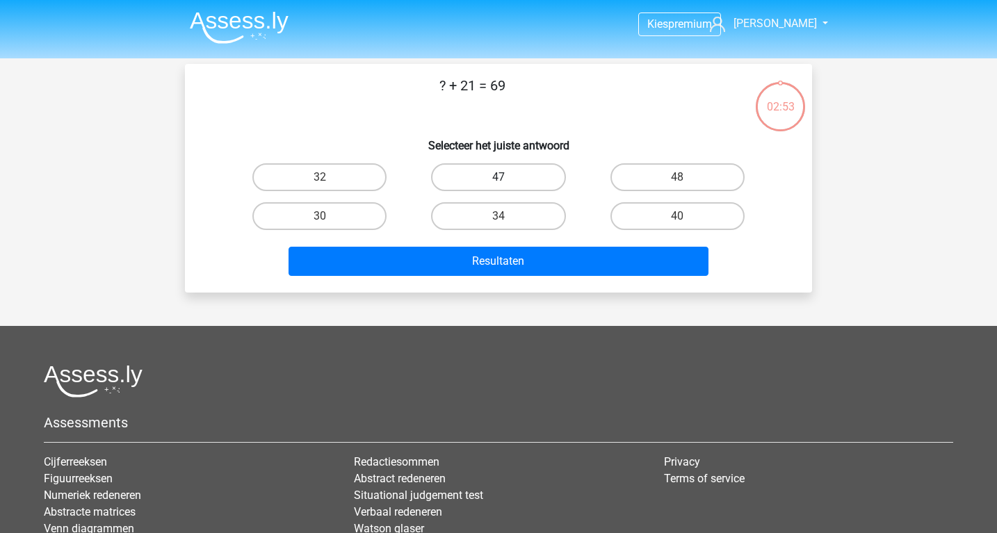
click at [482, 188] on label "47" at bounding box center [498, 177] width 134 height 28
click at [498, 186] on input "47" at bounding box center [502, 181] width 9 height 9
radio input "true"
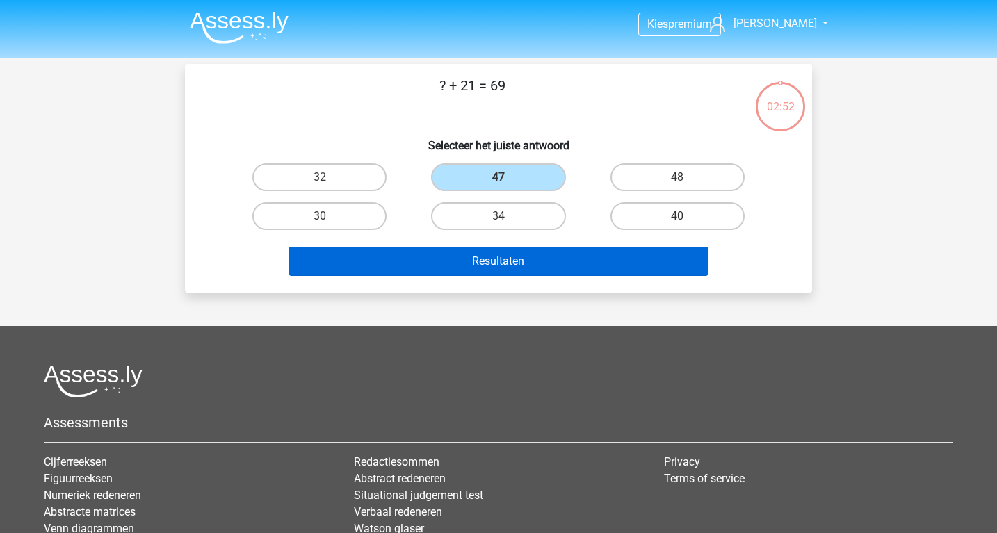
click at [507, 265] on button "Resultaten" at bounding box center [498, 261] width 420 height 29
